Goal: Participate in discussion: Engage in conversation with other users on a specific topic

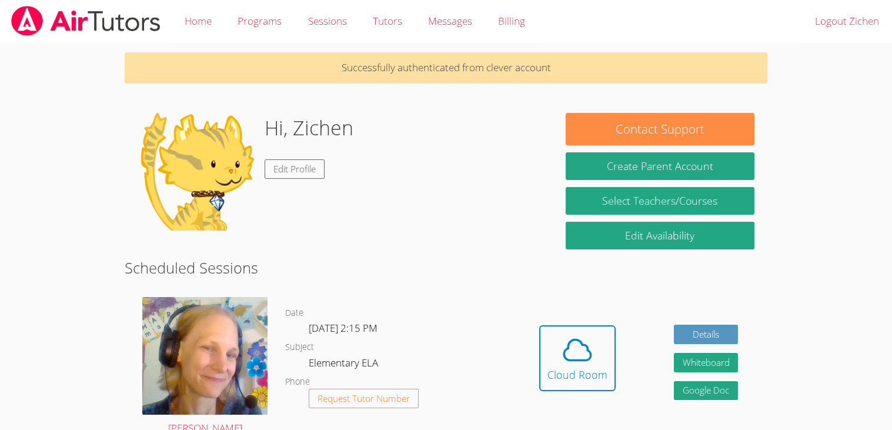
scroll to position [214, 0]
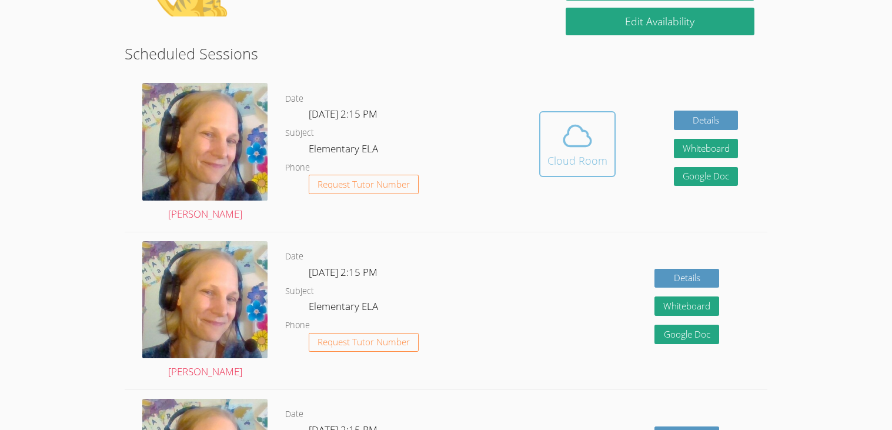
click at [574, 143] on icon at bounding box center [577, 135] width 33 height 33
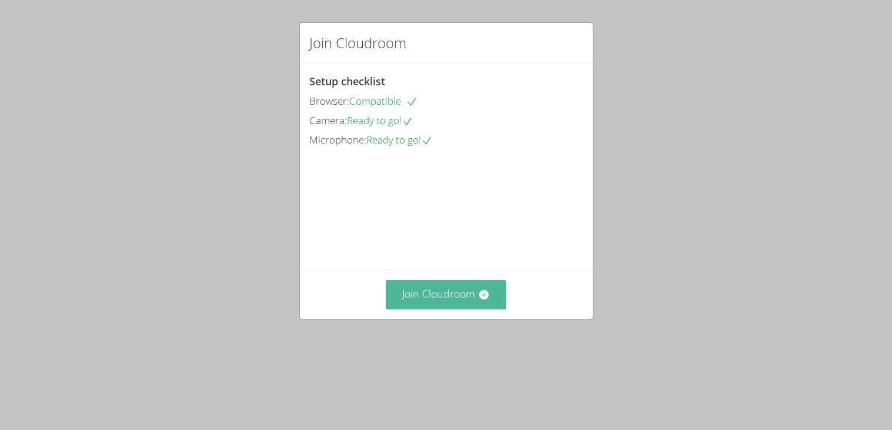
click at [465, 309] on button "Join Cloudroom" at bounding box center [446, 294] width 121 height 29
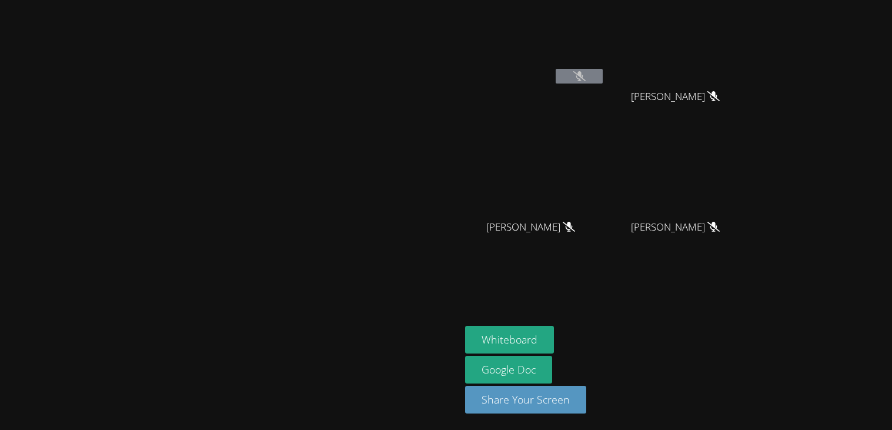
click at [603, 79] on button at bounding box center [579, 76] width 47 height 15
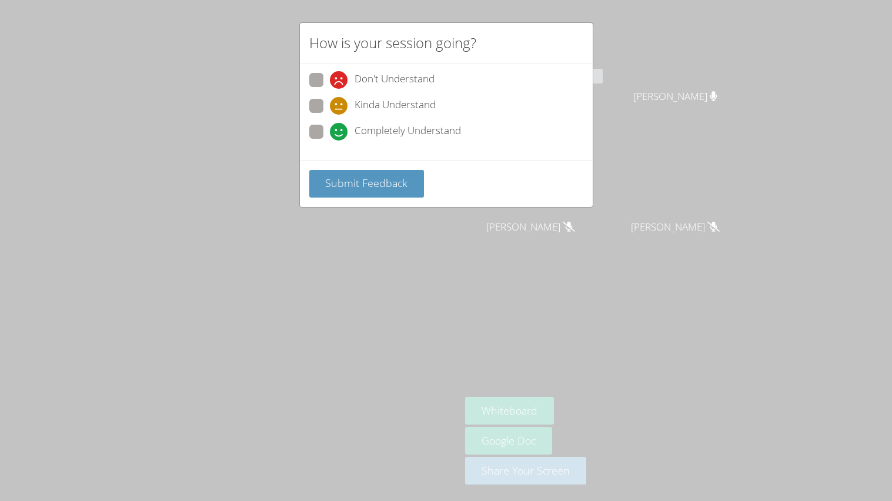
click at [330, 89] on span at bounding box center [330, 89] width 0 height 0
click at [330, 80] on input "Don't Understand" at bounding box center [335, 78] width 10 height 10
radio input "true"
click at [330, 89] on span at bounding box center [330, 89] width 0 height 0
click at [330, 81] on input "Don't Understand" at bounding box center [335, 78] width 10 height 10
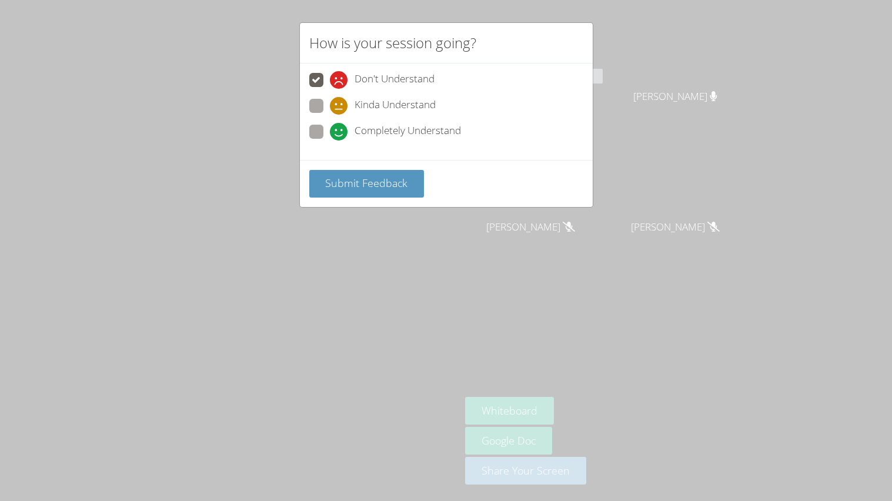
click at [330, 115] on span at bounding box center [330, 115] width 0 height 0
click at [330, 104] on input "Kinda Understand" at bounding box center [335, 104] width 10 height 10
radio input "true"
click at [330, 141] on span at bounding box center [330, 141] width 0 height 0
click at [330, 125] on input "Completely Understand" at bounding box center [335, 130] width 10 height 10
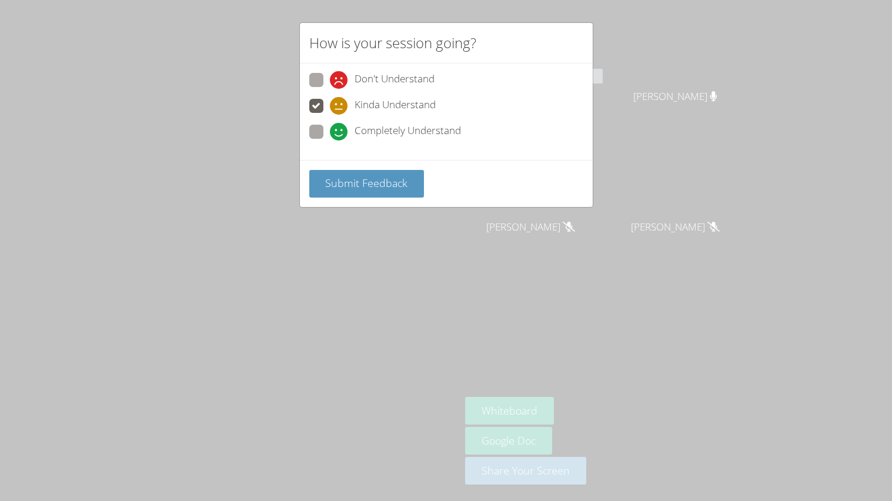
radio input "true"
click at [330, 115] on span at bounding box center [330, 115] width 0 height 0
click at [330, 103] on input "Kinda Understand" at bounding box center [335, 104] width 10 height 10
radio input "true"
click at [380, 180] on span "Submit Feedback" at bounding box center [366, 183] width 82 height 14
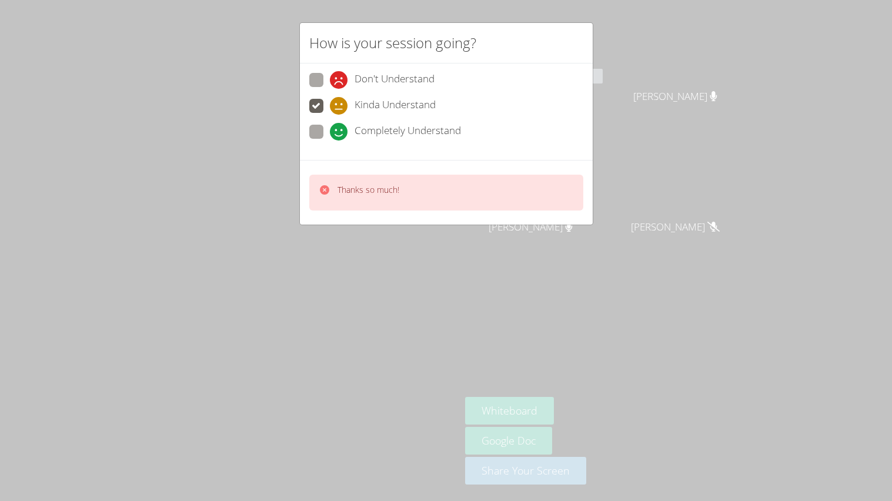
click at [330, 141] on span at bounding box center [330, 141] width 0 height 0
click at [330, 130] on input "Completely Understand" at bounding box center [335, 130] width 10 height 10
radio input "true"
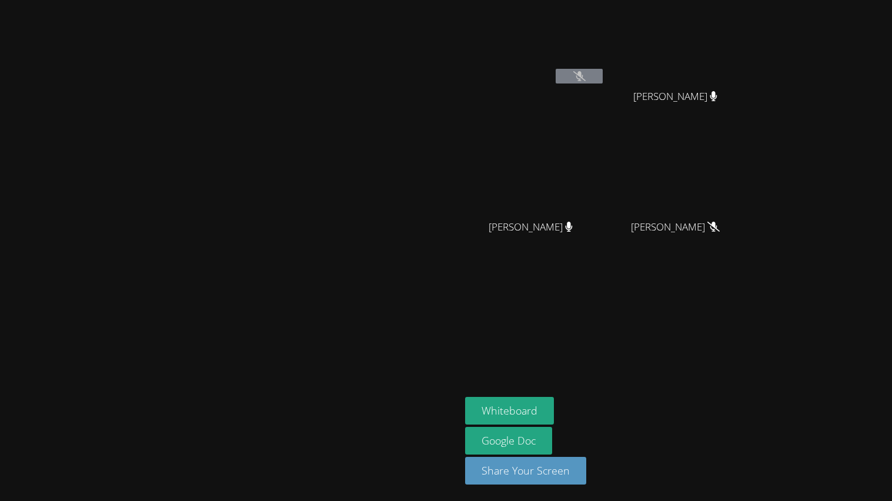
click at [319, 248] on video at bounding box center [230, 227] width 176 height 254
click at [586, 74] on icon at bounding box center [580, 76] width 12 height 10
click at [718, 226] on span "Phong Bui" at bounding box center [676, 227] width 84 height 17
click at [718, 225] on span "Phong Bui" at bounding box center [676, 227] width 84 height 17
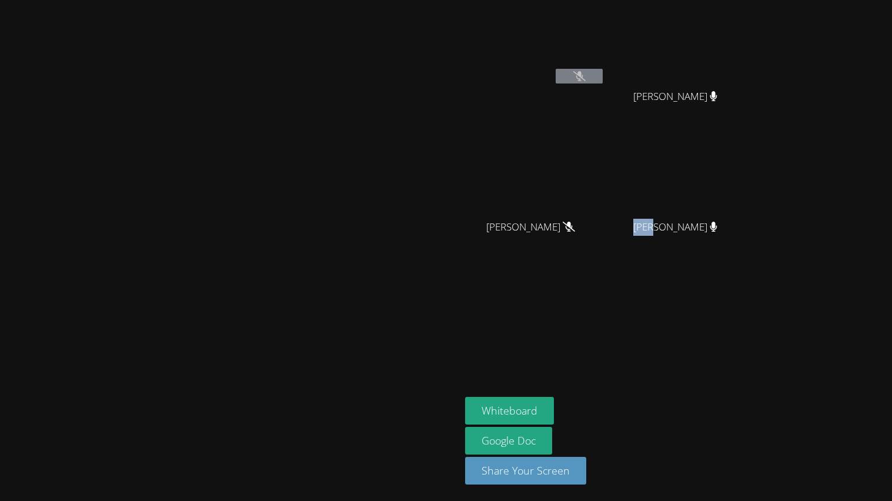
drag, startPoint x: 784, startPoint y: 225, endPoint x: 811, endPoint y: 222, distance: 27.2
click at [718, 222] on span "Phong Bui" at bounding box center [676, 227] width 84 height 17
click at [583, 72] on icon at bounding box center [579, 76] width 7 height 10
